Goal: Task Accomplishment & Management: Use online tool/utility

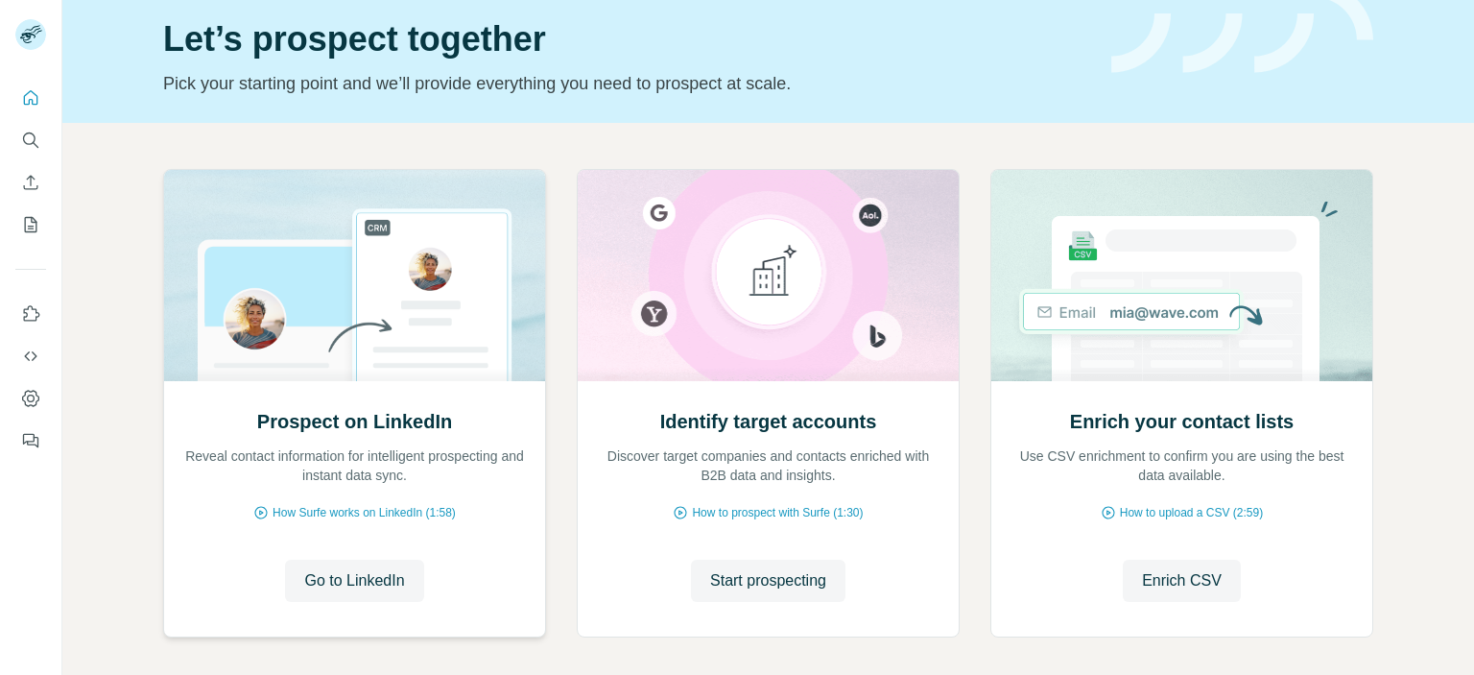
scroll to position [69, 0]
click at [33, 149] on icon "Search" at bounding box center [30, 140] width 19 height 19
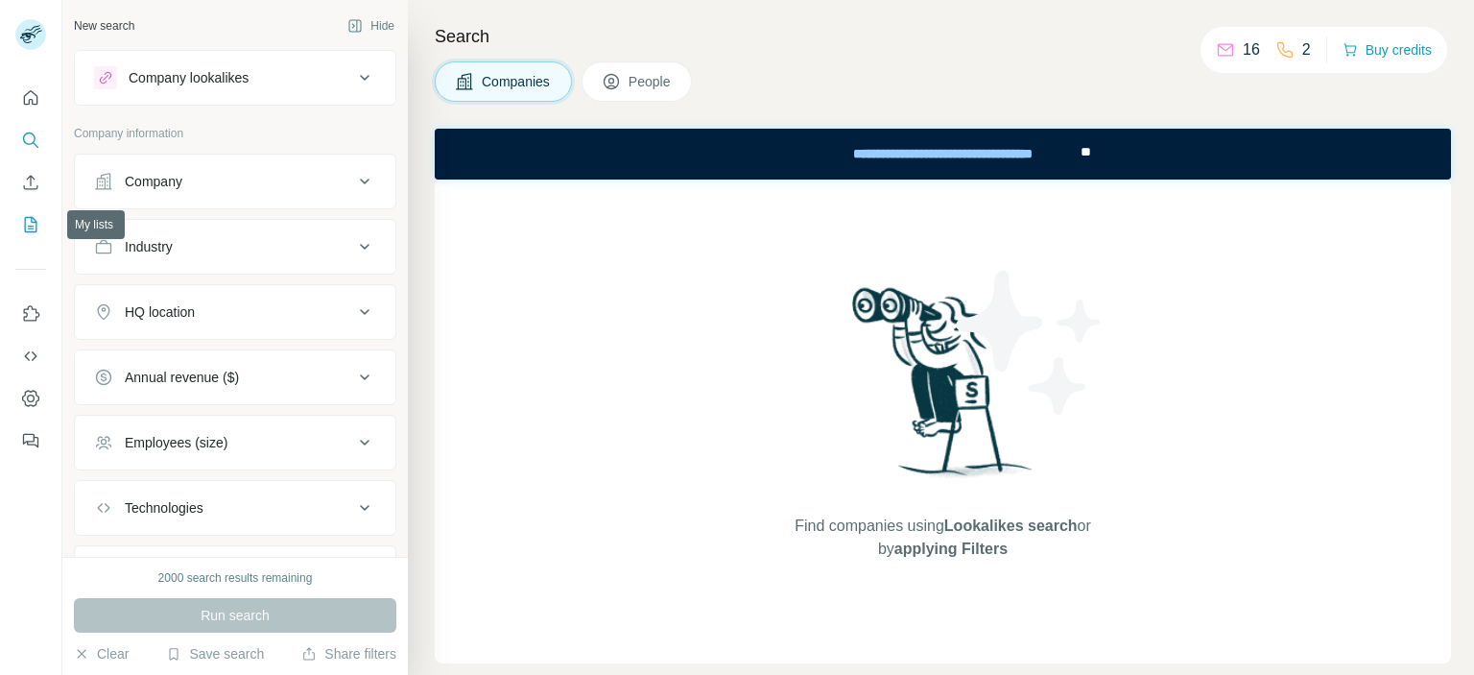
click at [28, 226] on icon "My lists" at bounding box center [33, 223] width 10 height 12
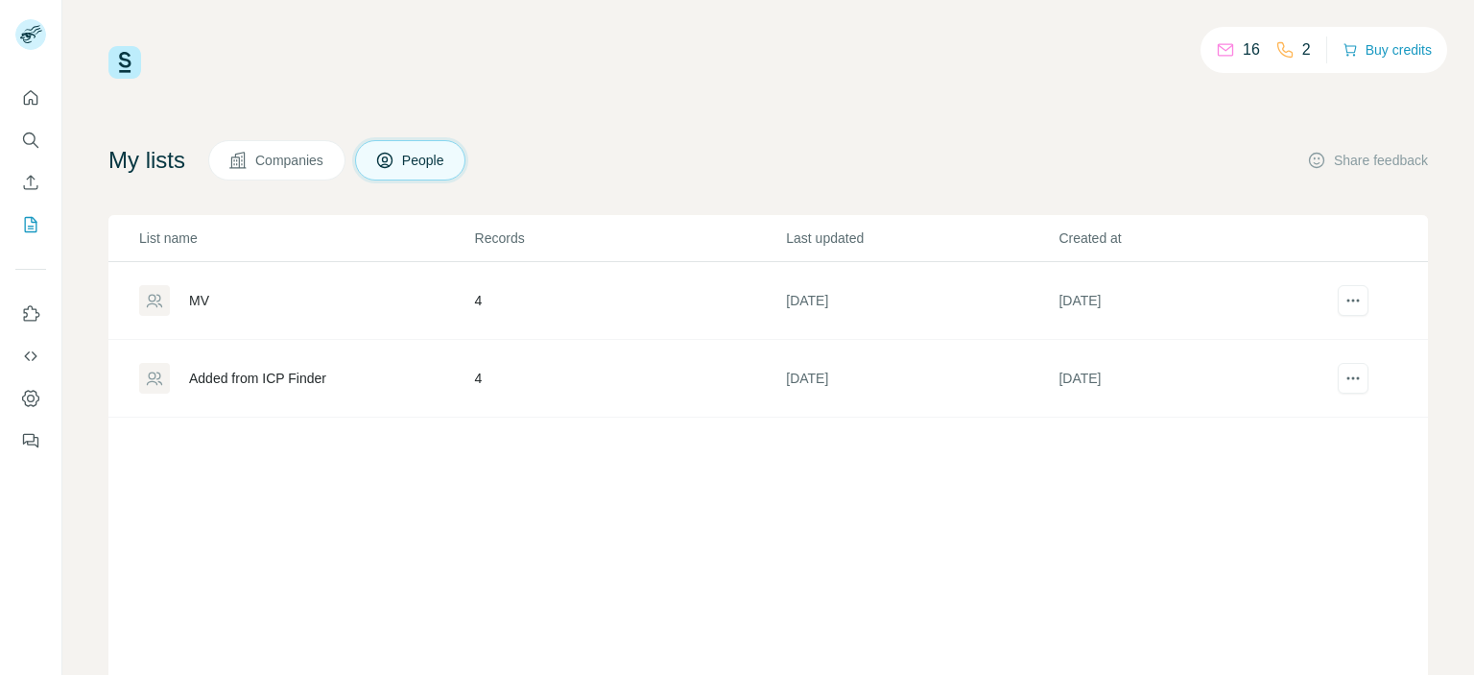
click at [244, 303] on div "MV" at bounding box center [306, 300] width 334 height 31
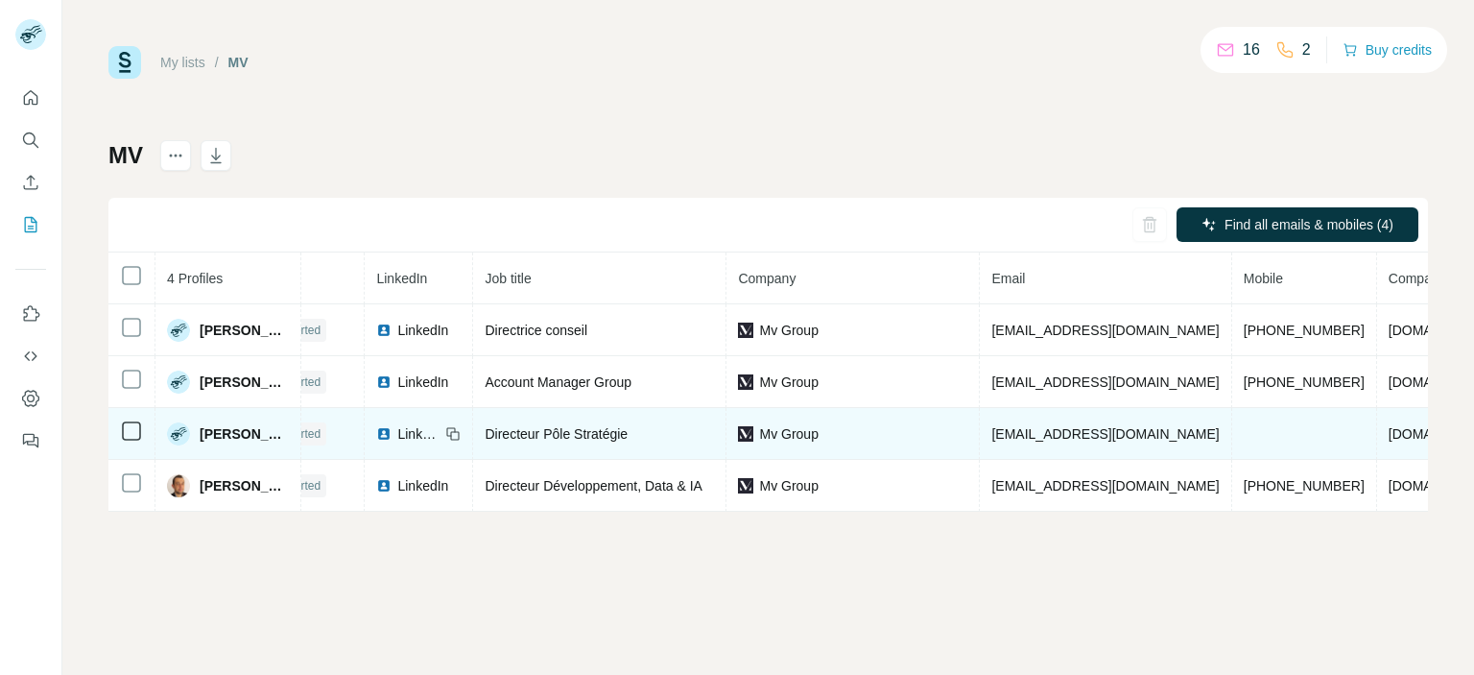
scroll to position [0, 54]
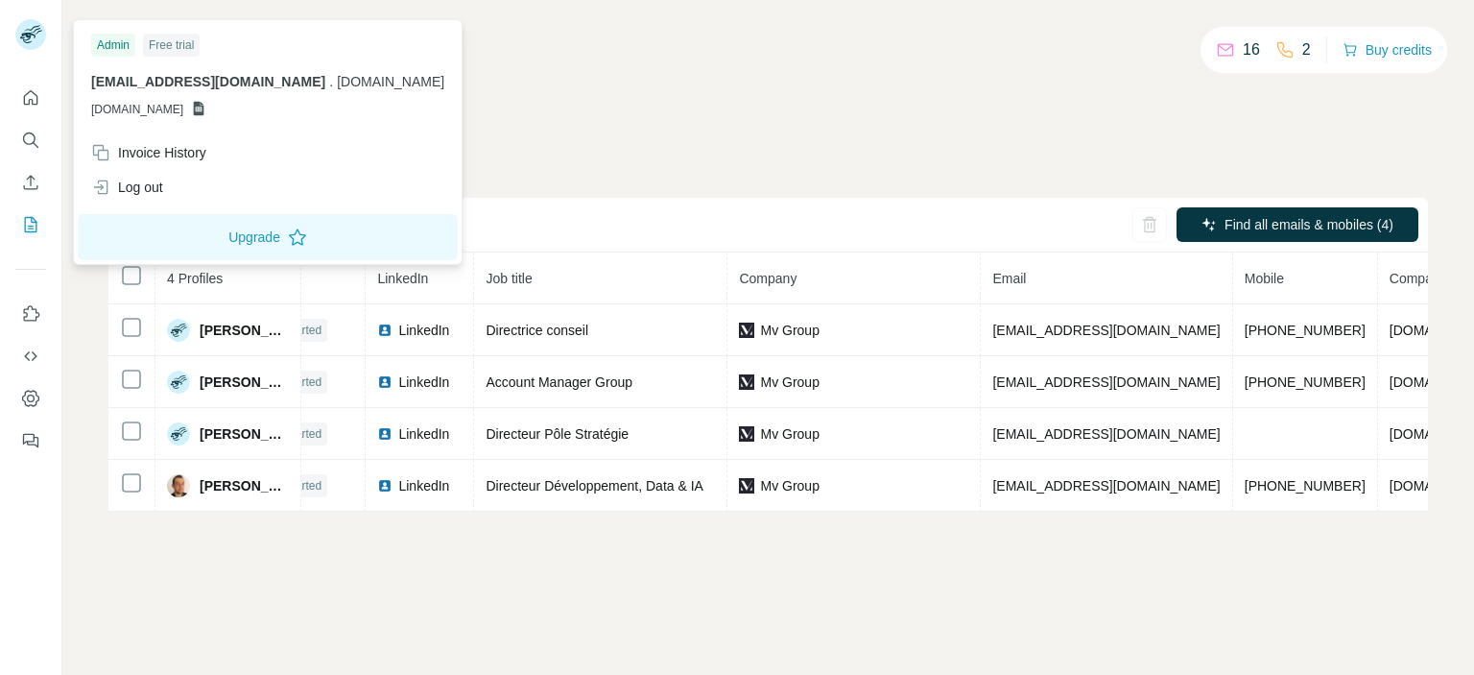
click at [30, 34] on icon at bounding box center [27, 38] width 15 height 11
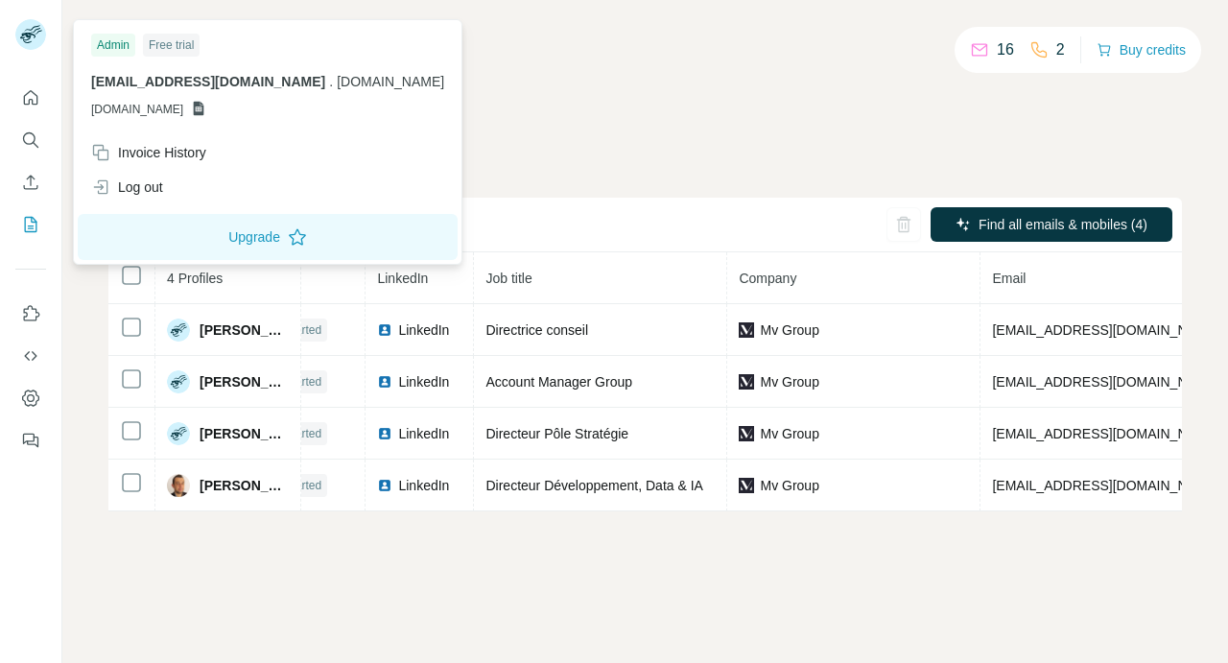
click at [581, 87] on div "My lists / MV 16 2 Buy credits MV Find all emails & mobiles (4) 4 Profiles Stat…" at bounding box center [645, 278] width 1074 height 465
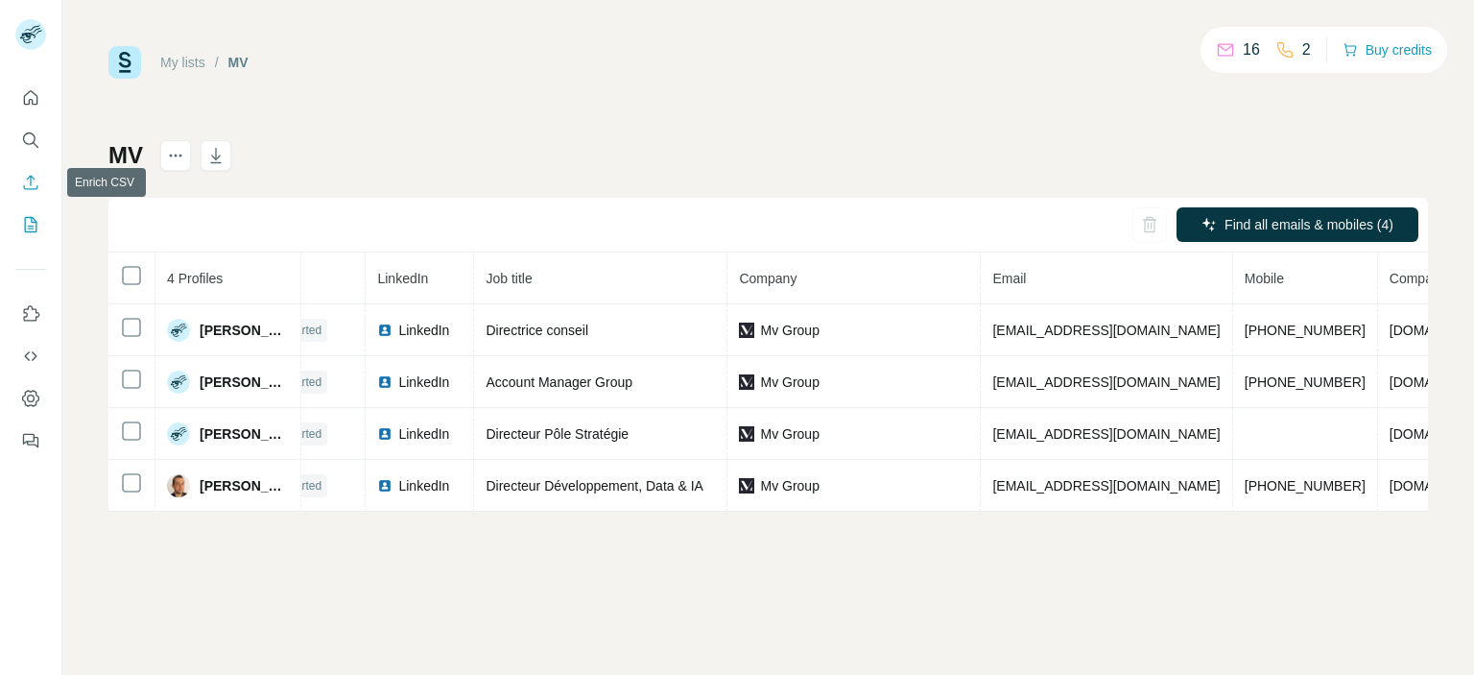
click at [40, 179] on button "Enrich CSV" at bounding box center [30, 182] width 31 height 35
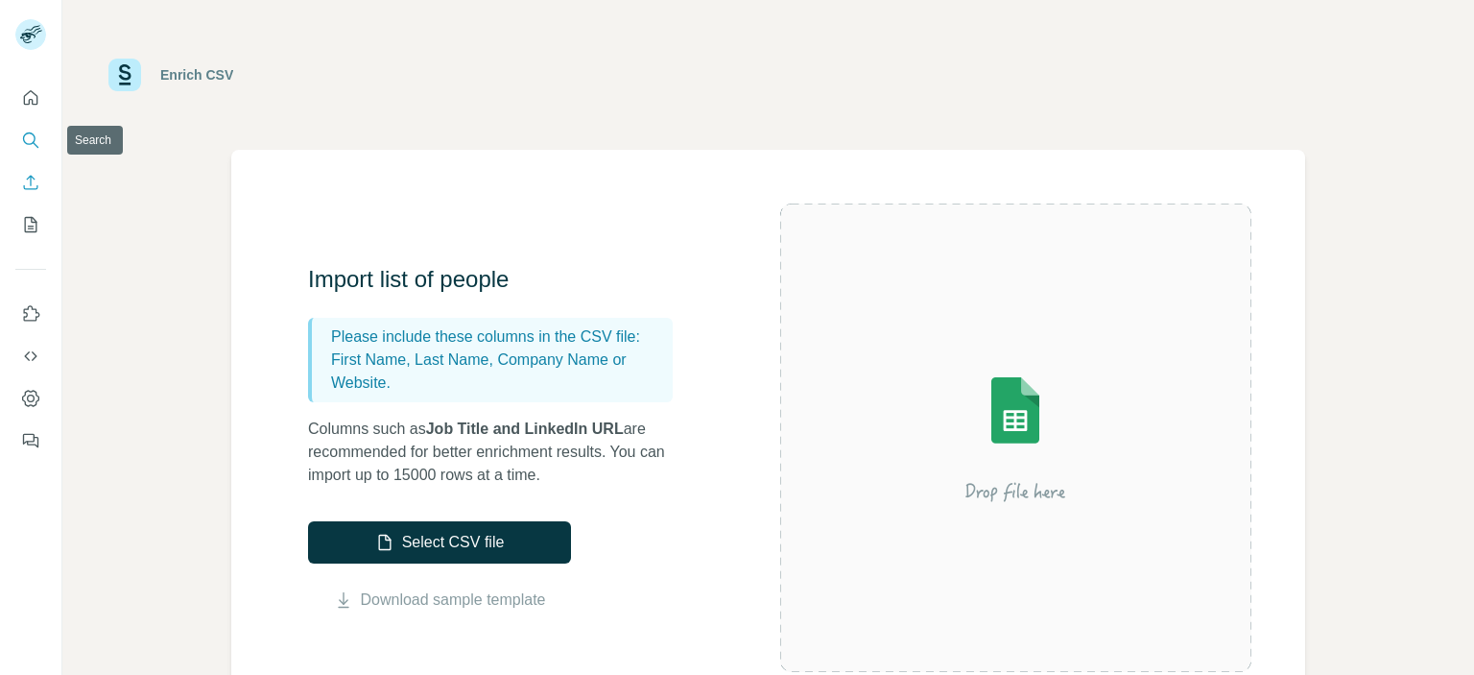
click at [32, 138] on icon "Search" at bounding box center [30, 140] width 19 height 19
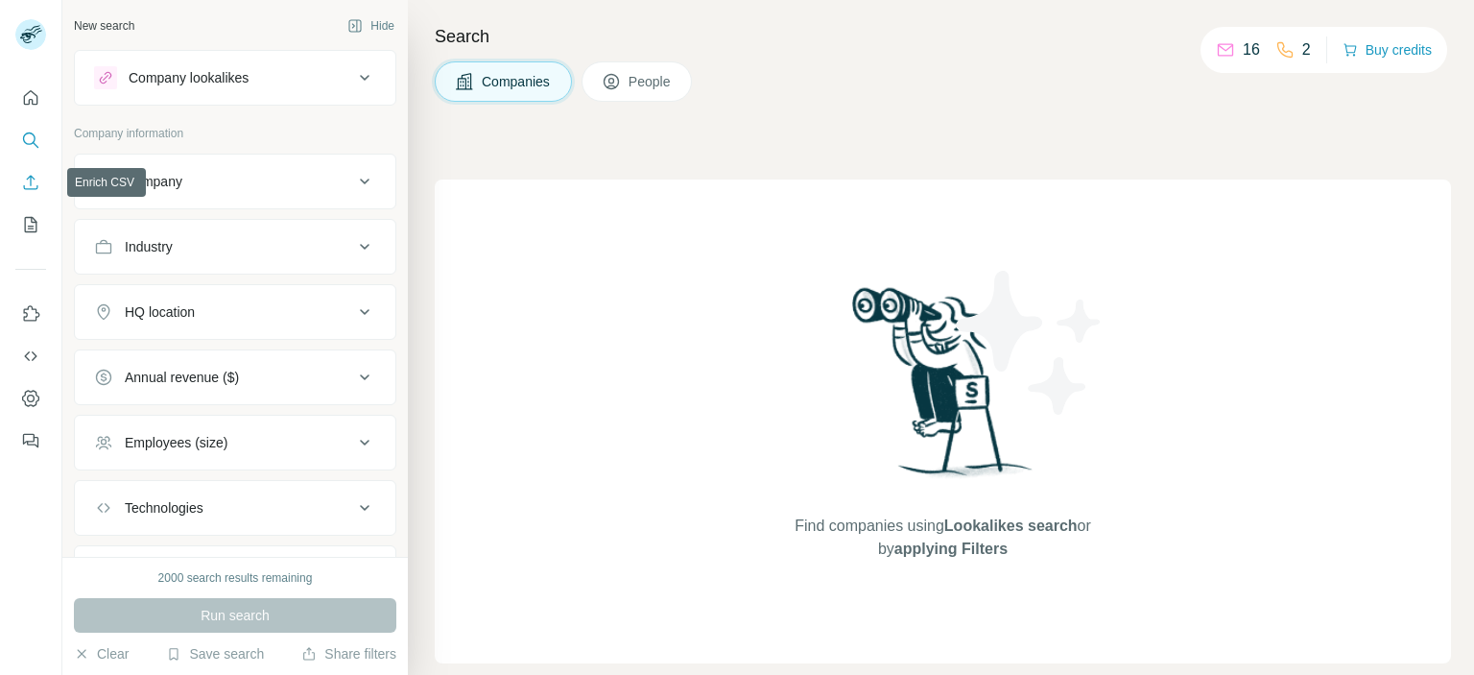
click at [31, 175] on icon "Enrich CSV" at bounding box center [30, 182] width 19 height 19
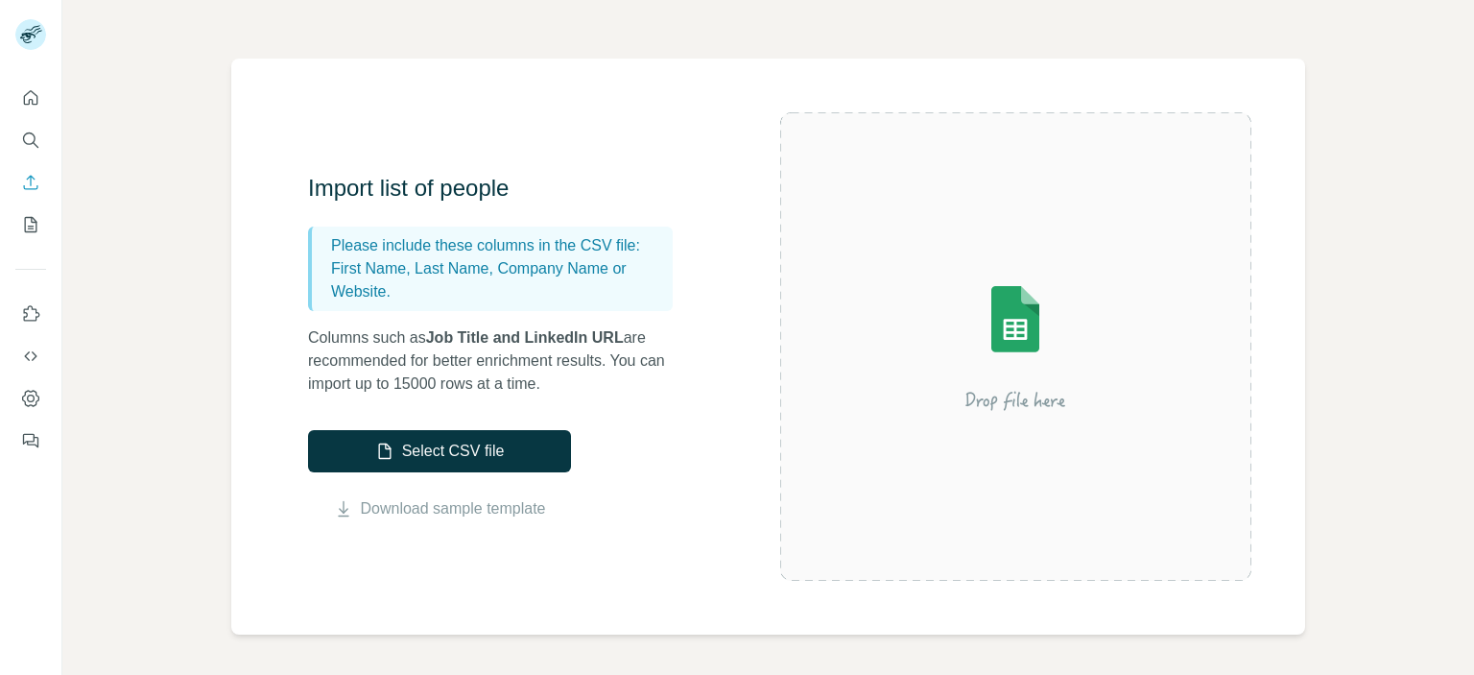
scroll to position [92, 0]
click at [27, 407] on icon "Dashboard" at bounding box center [30, 398] width 19 height 19
